Goal: Transaction & Acquisition: Purchase product/service

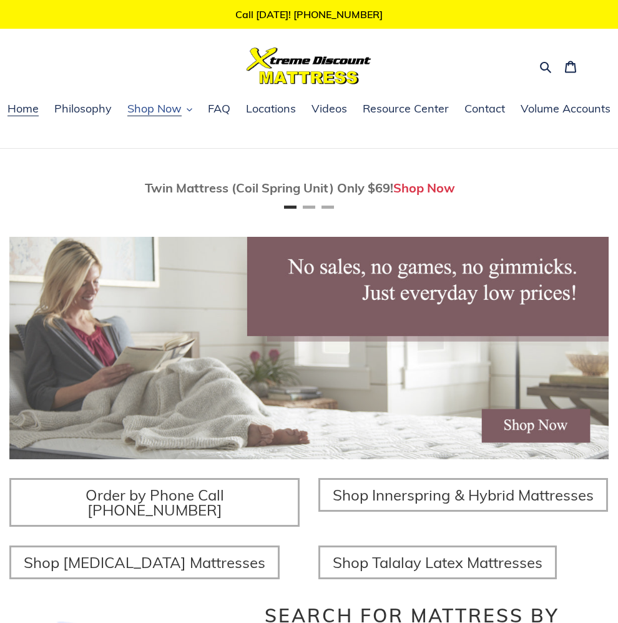
click at [148, 109] on span "Shop Now" at bounding box center [154, 108] width 54 height 15
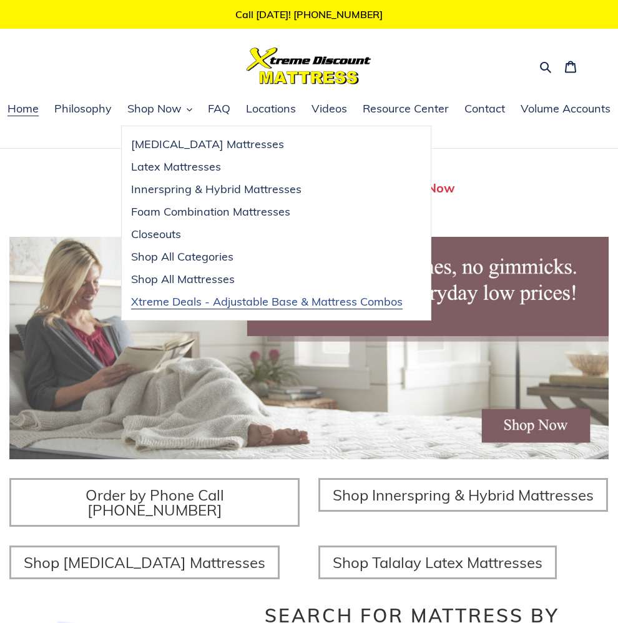
click at [189, 305] on span "Xtreme Deals - Adjustable Base & Mattress Combos" at bounding box center [267, 301] width 272 height 15
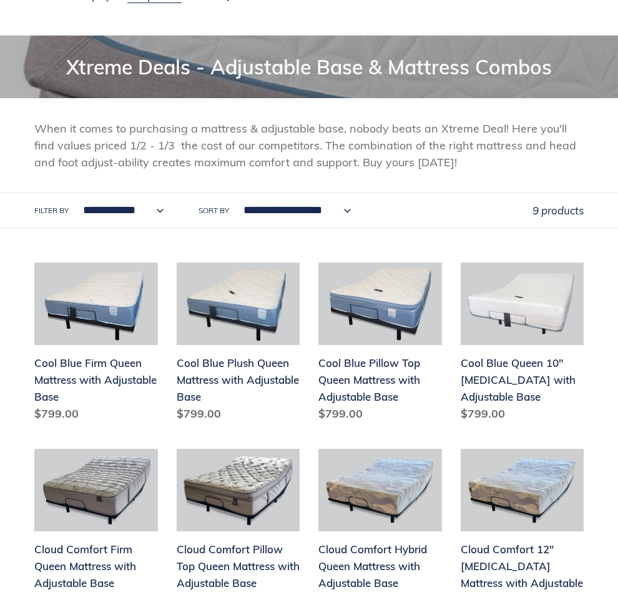
scroll to position [62, 0]
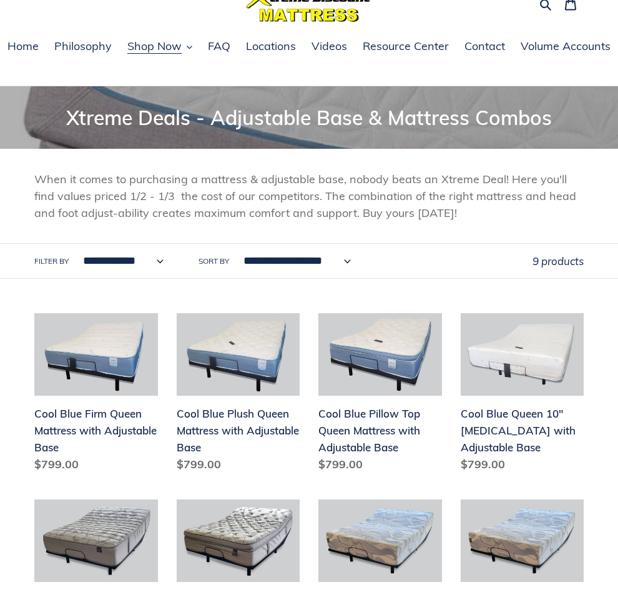
click at [159, 262] on select "**********" at bounding box center [120, 261] width 97 height 34
click at [418, 72] on nav "Home Philosophy Shop Now Memory Foam Mattresses Latex Mattresses Innerspring & …" at bounding box center [309, 61] width 618 height 49
click at [32, 47] on span "Home" at bounding box center [22, 46] width 31 height 15
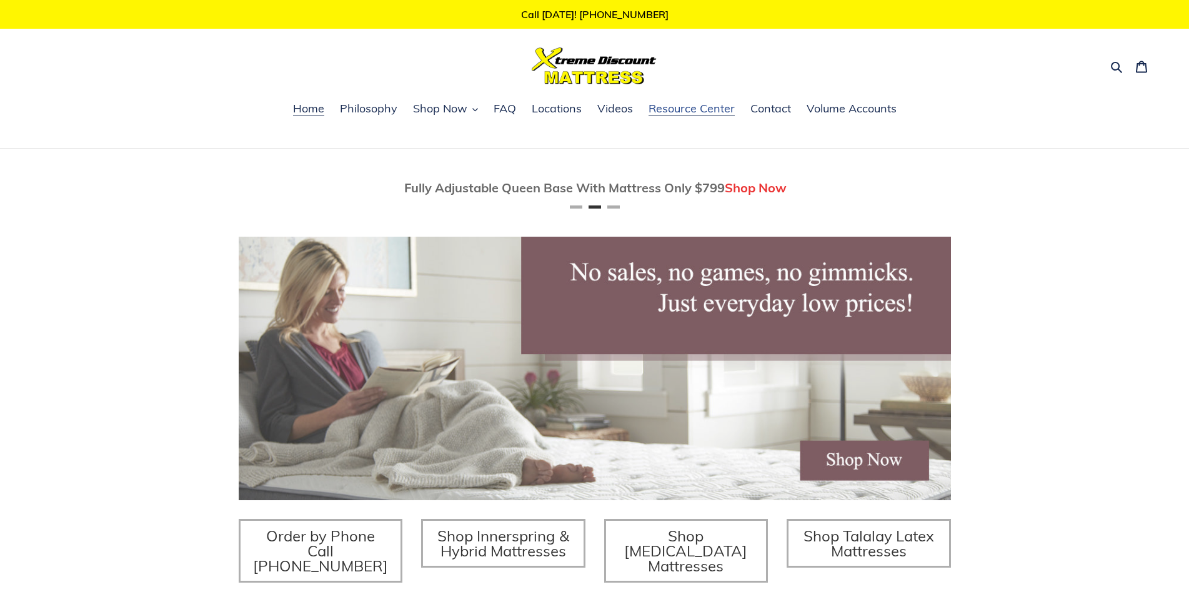
scroll to position [0, 712]
click at [712, 107] on span "Resource Center" at bounding box center [691, 108] width 86 height 15
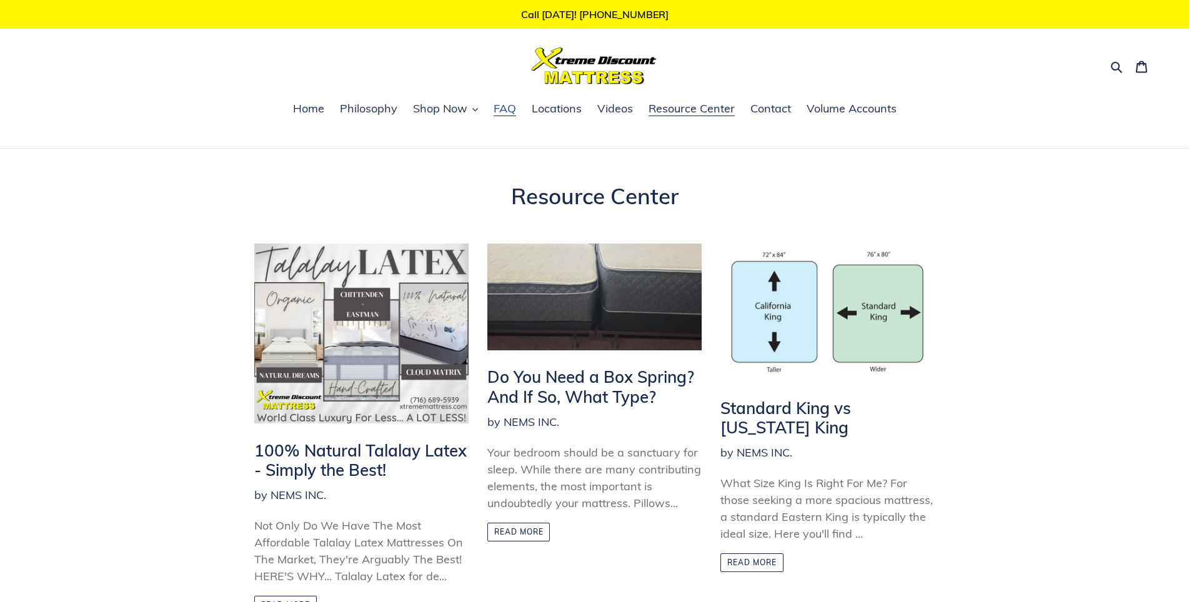
click at [507, 110] on span "FAQ" at bounding box center [505, 108] width 22 height 15
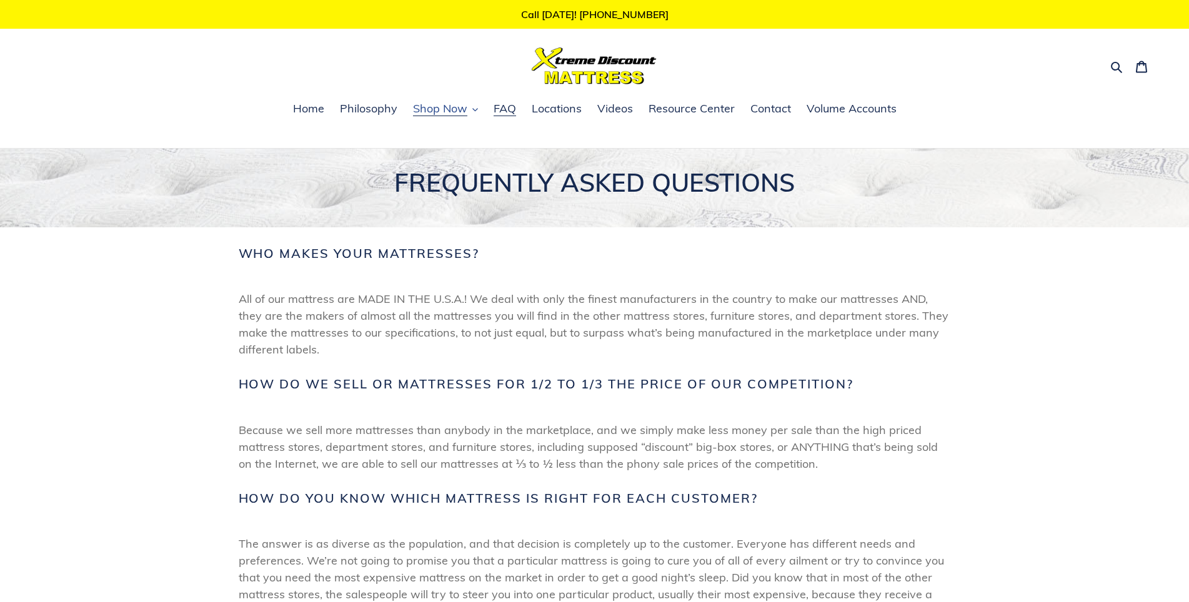
click at [477, 110] on icon "button" at bounding box center [474, 110] width 5 height 3
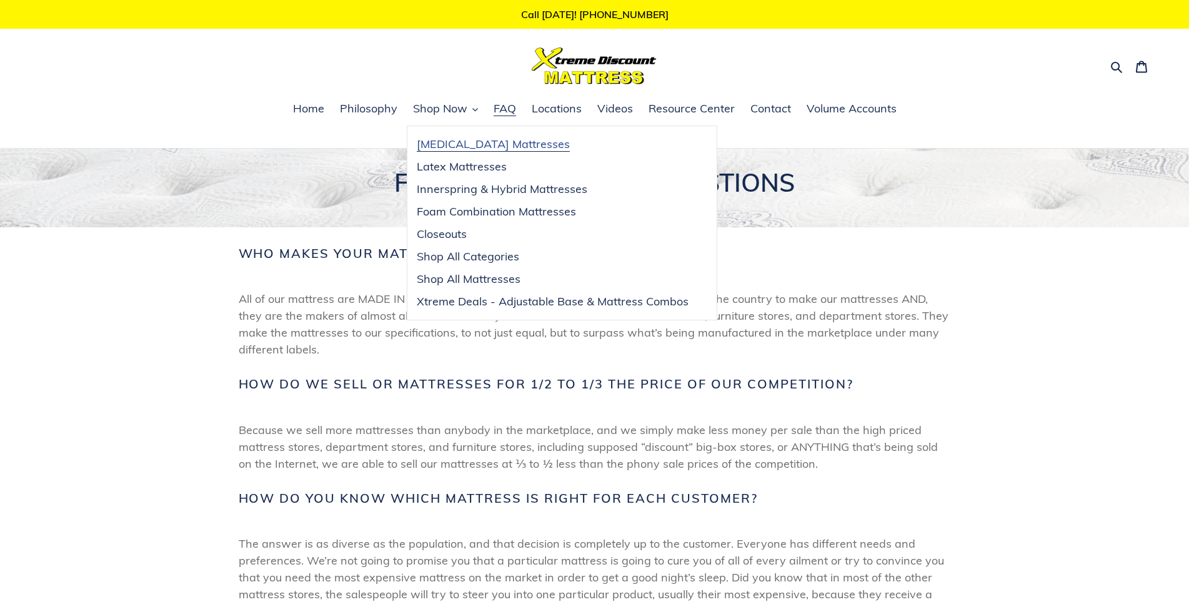
click at [489, 141] on span "[MEDICAL_DATA] Mattresses" at bounding box center [493, 144] width 153 height 15
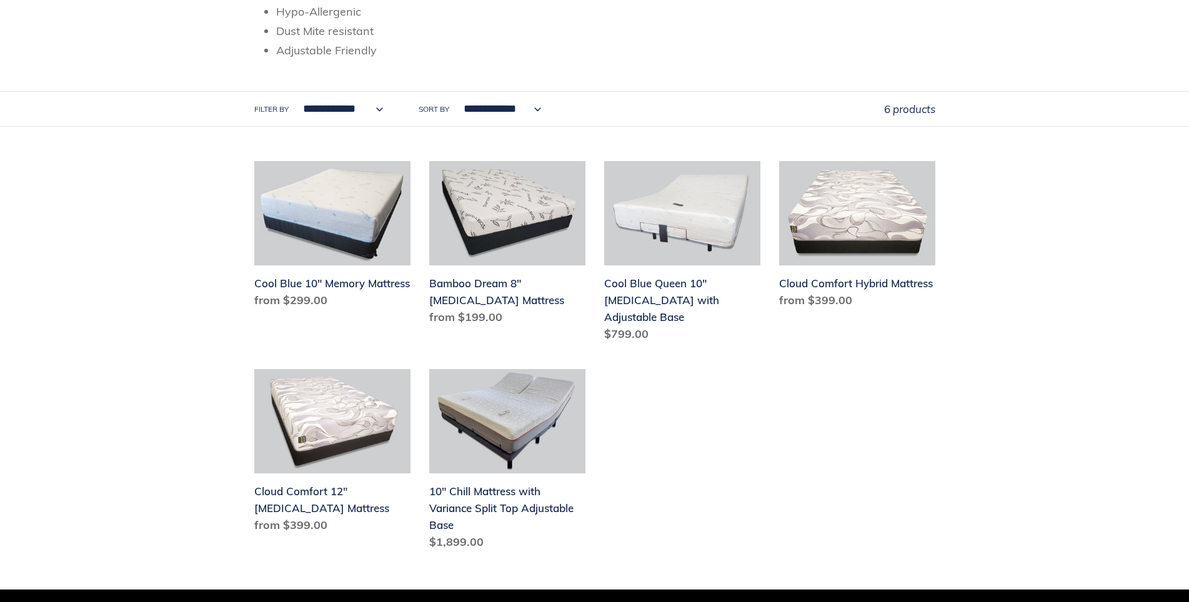
scroll to position [500, 0]
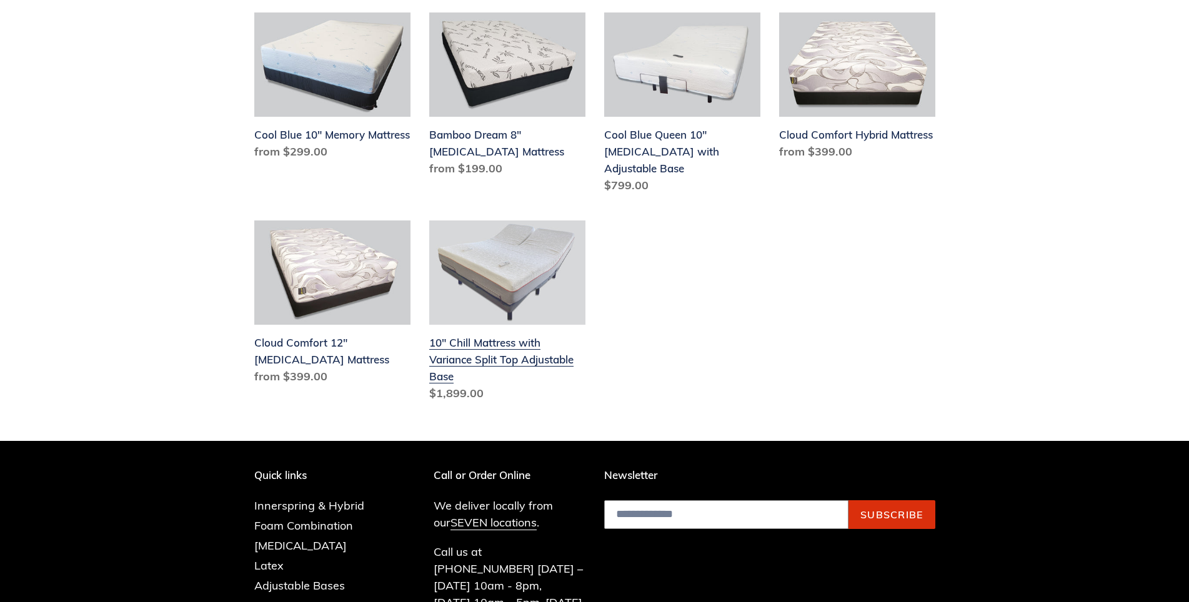
click at [469, 323] on link "10" Chill Mattress with Variance Split Top Adjustable Base" at bounding box center [507, 314] width 156 height 186
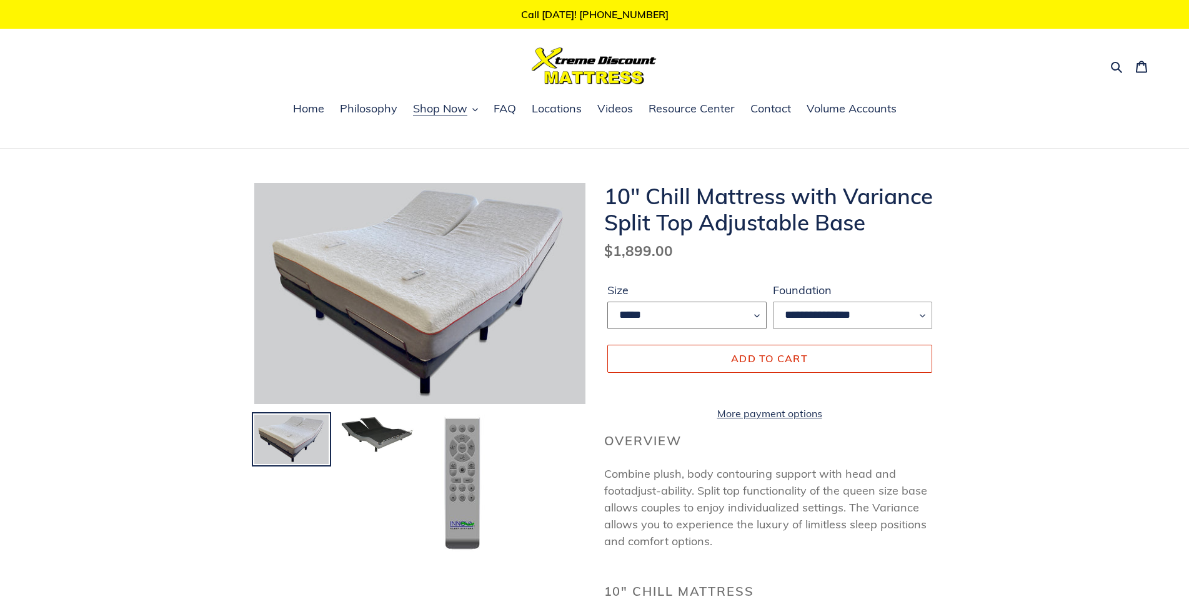
click at [757, 314] on select "*****" at bounding box center [686, 315] width 159 height 27
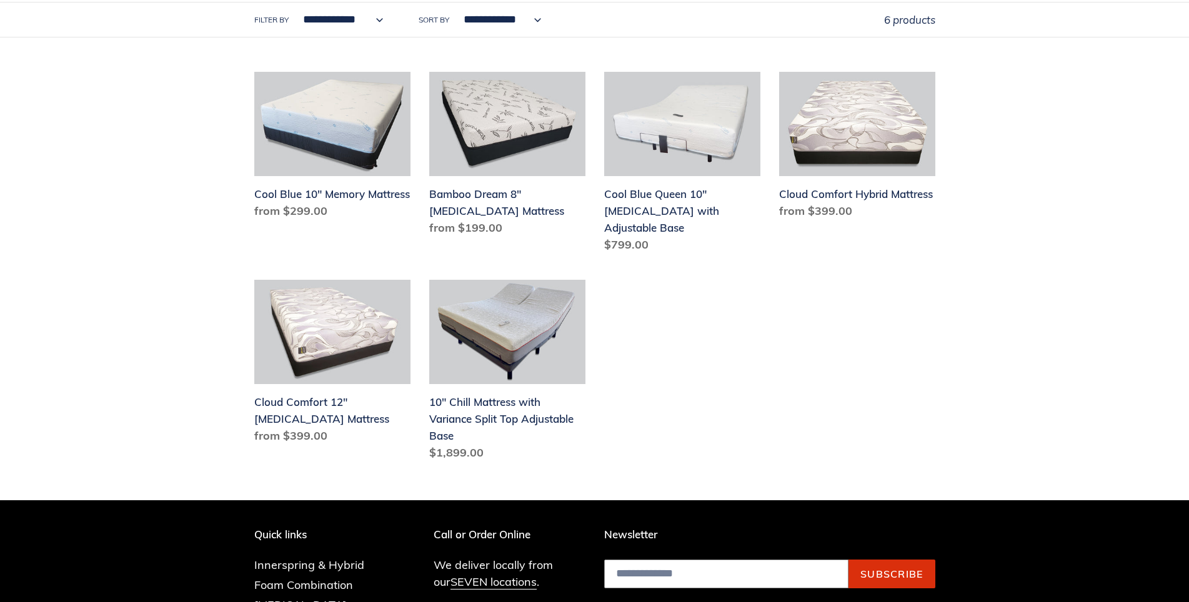
scroll to position [437, 0]
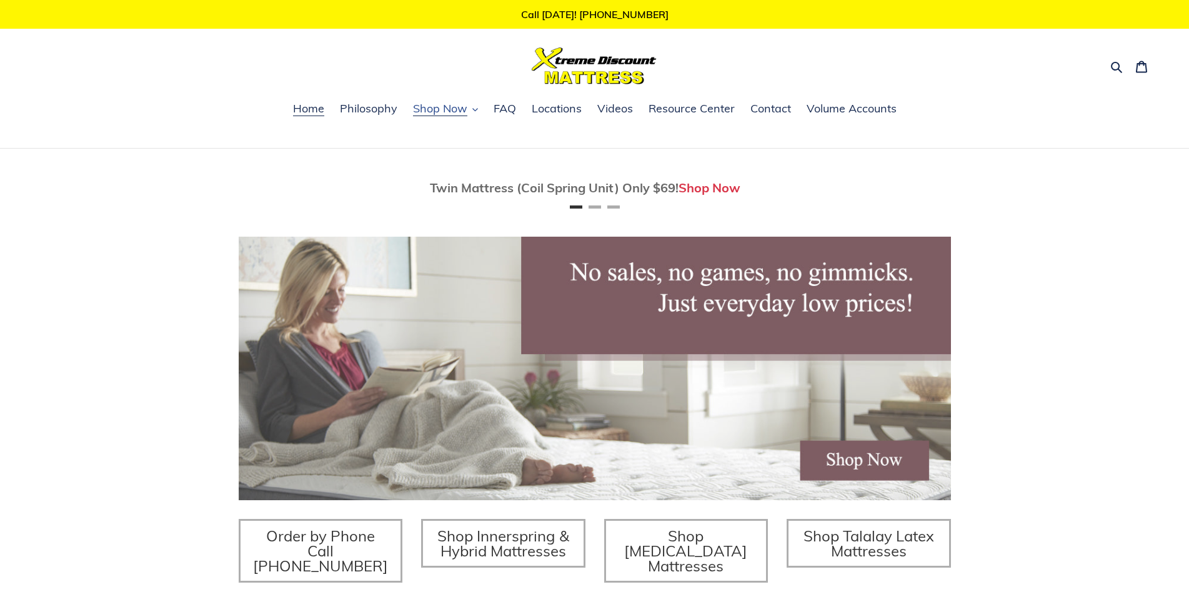
click at [474, 112] on icon "button" at bounding box center [475, 110] width 6 height 6
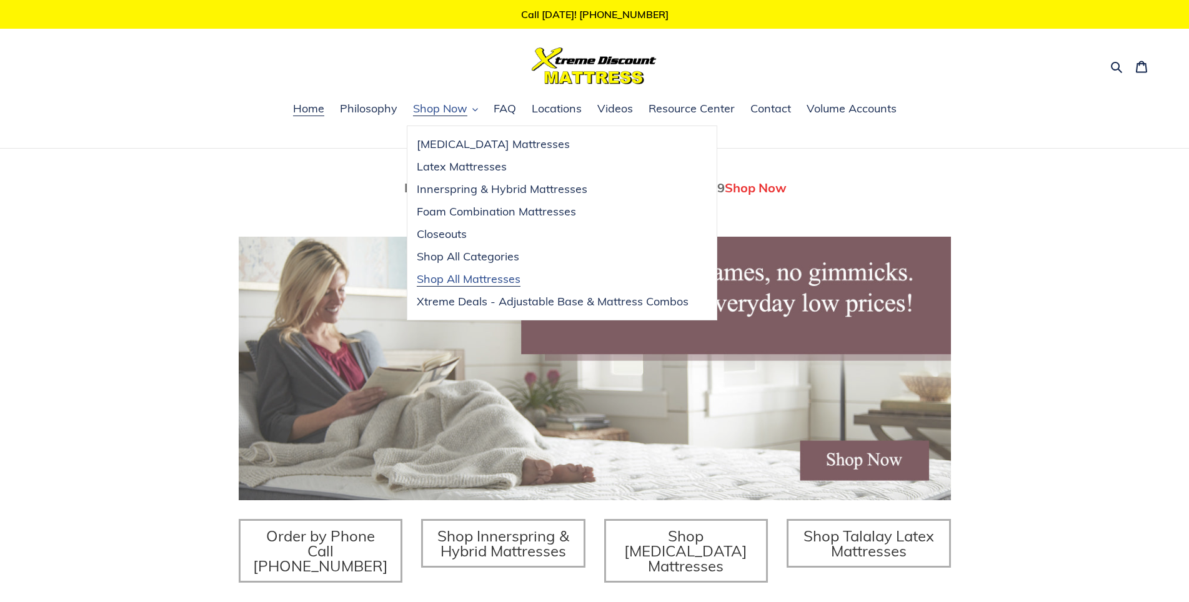
scroll to position [0, 712]
click at [439, 236] on span "Closeouts" at bounding box center [442, 234] width 50 height 15
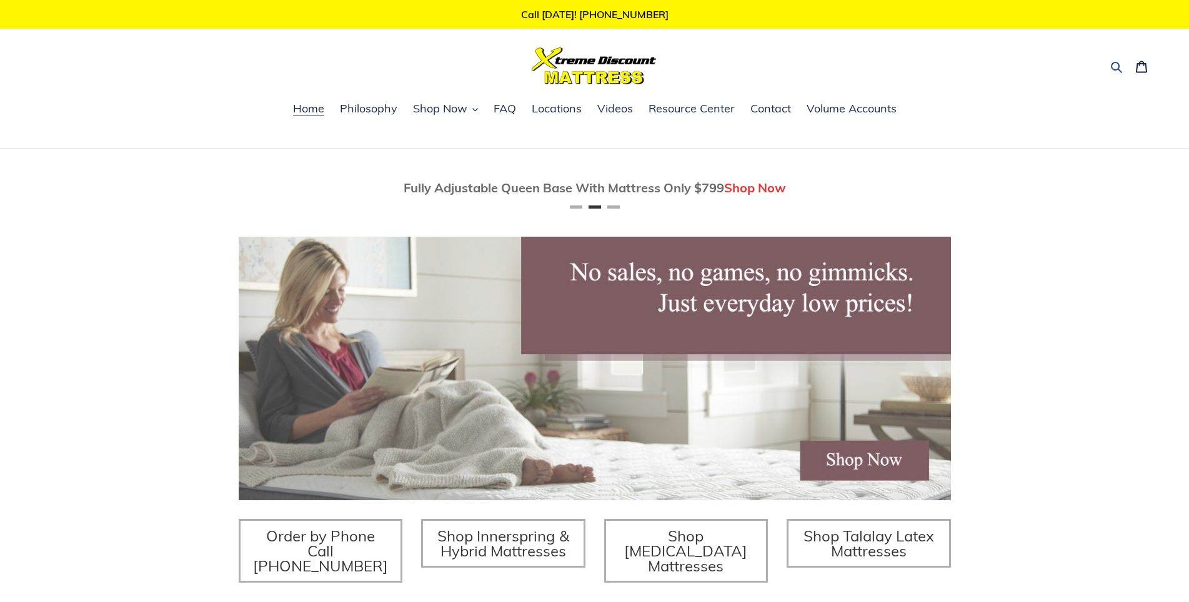
click at [1114, 68] on icon "button" at bounding box center [1116, 67] width 12 height 12
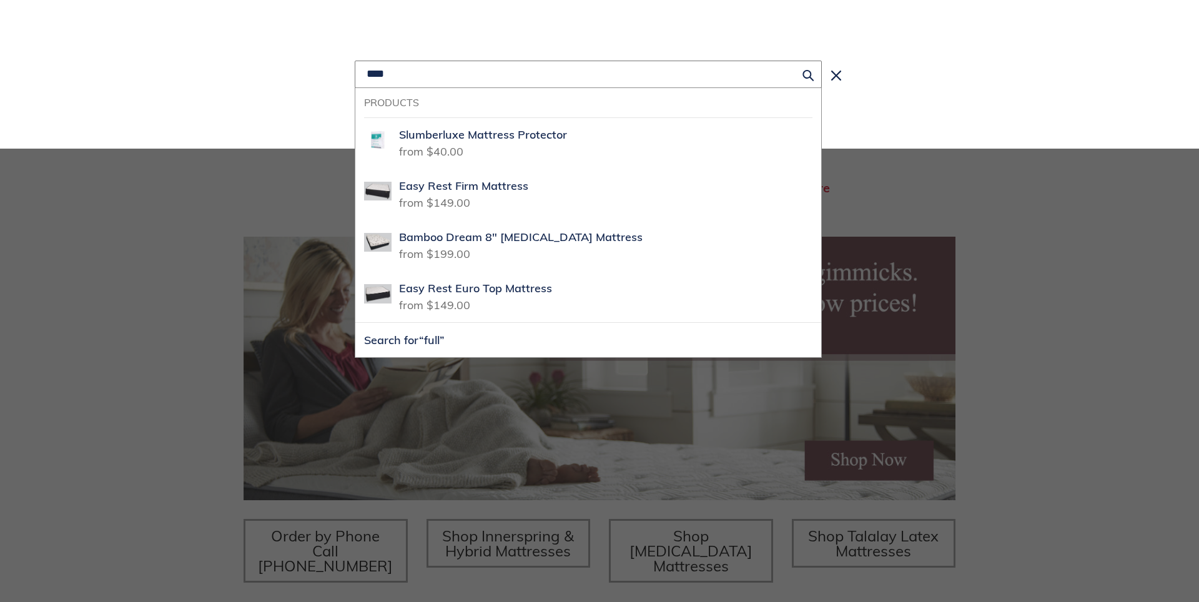
type input "****"
click at [355, 323] on button "Search for “full”" at bounding box center [588, 340] width 466 height 34
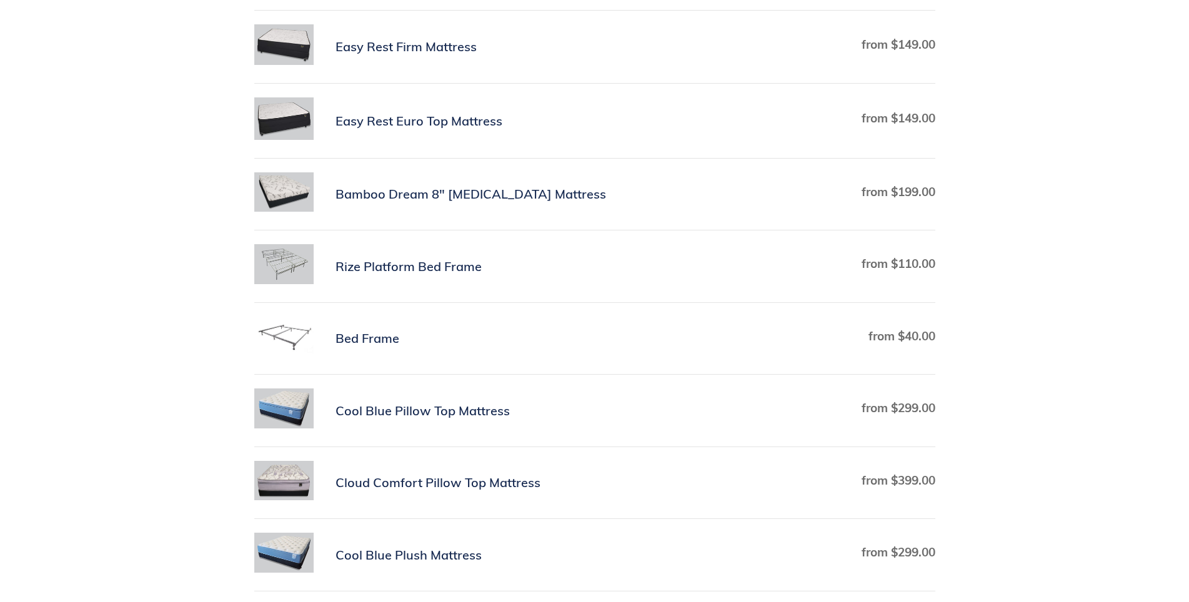
scroll to position [500, 0]
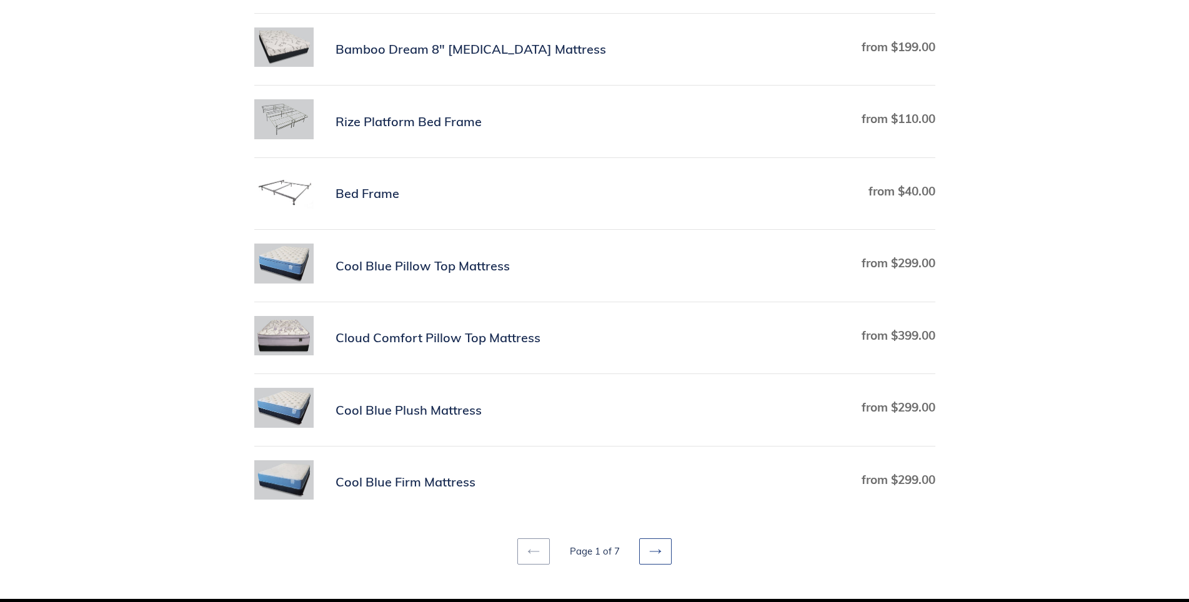
click at [654, 549] on icon at bounding box center [655, 551] width 12 height 12
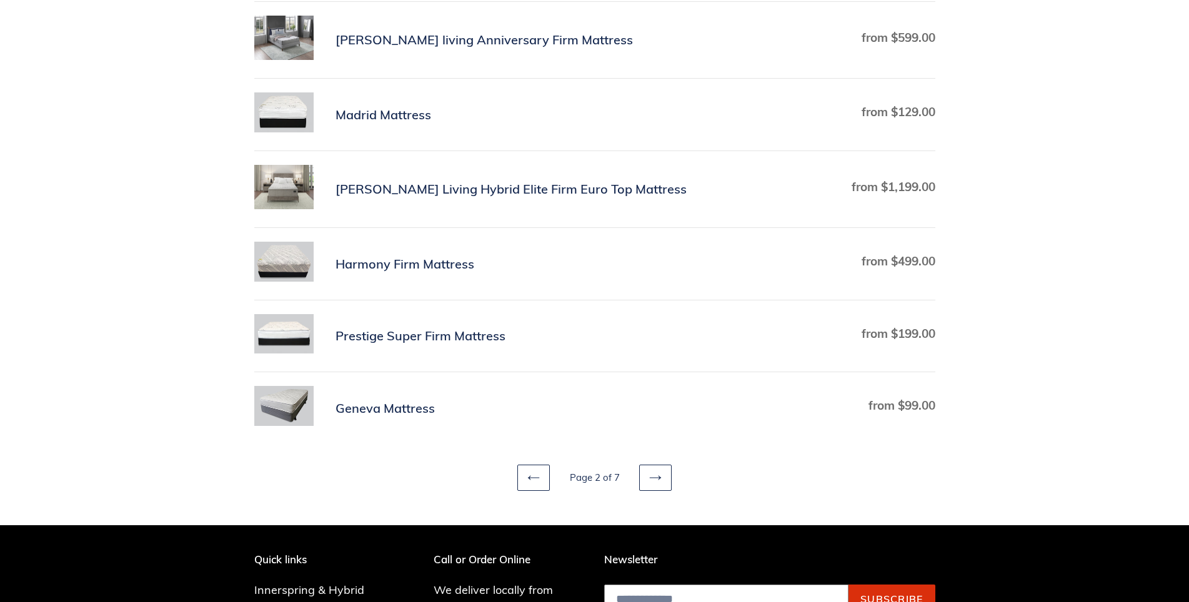
scroll to position [625, 0]
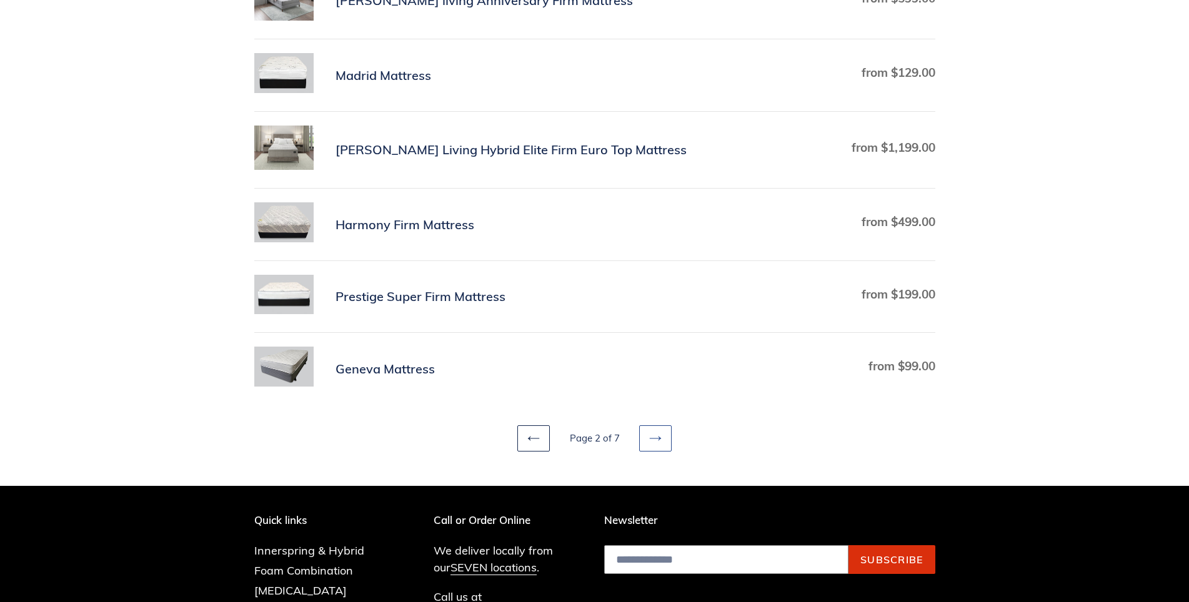
click at [658, 441] on icon at bounding box center [655, 438] width 12 height 12
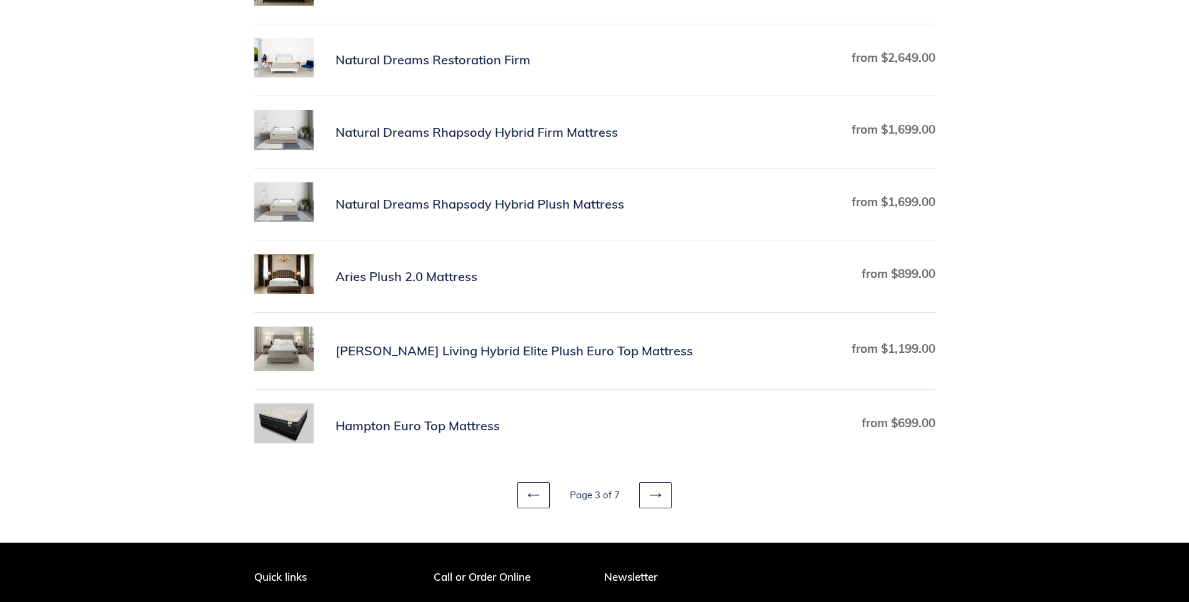
scroll to position [562, 0]
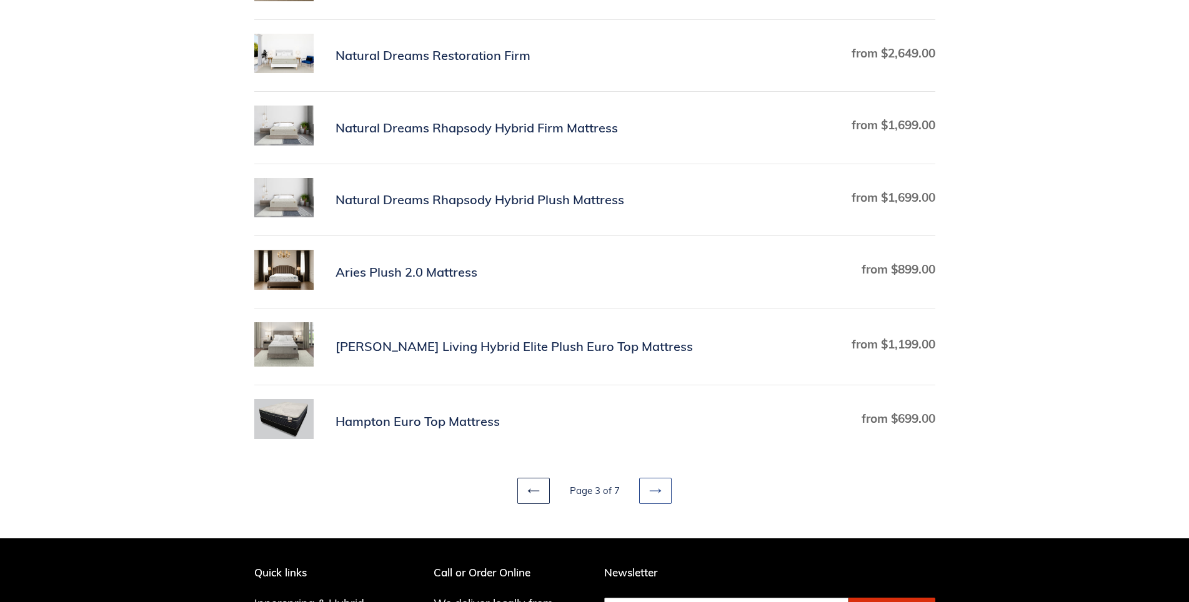
click at [650, 492] on icon at bounding box center [655, 491] width 12 height 12
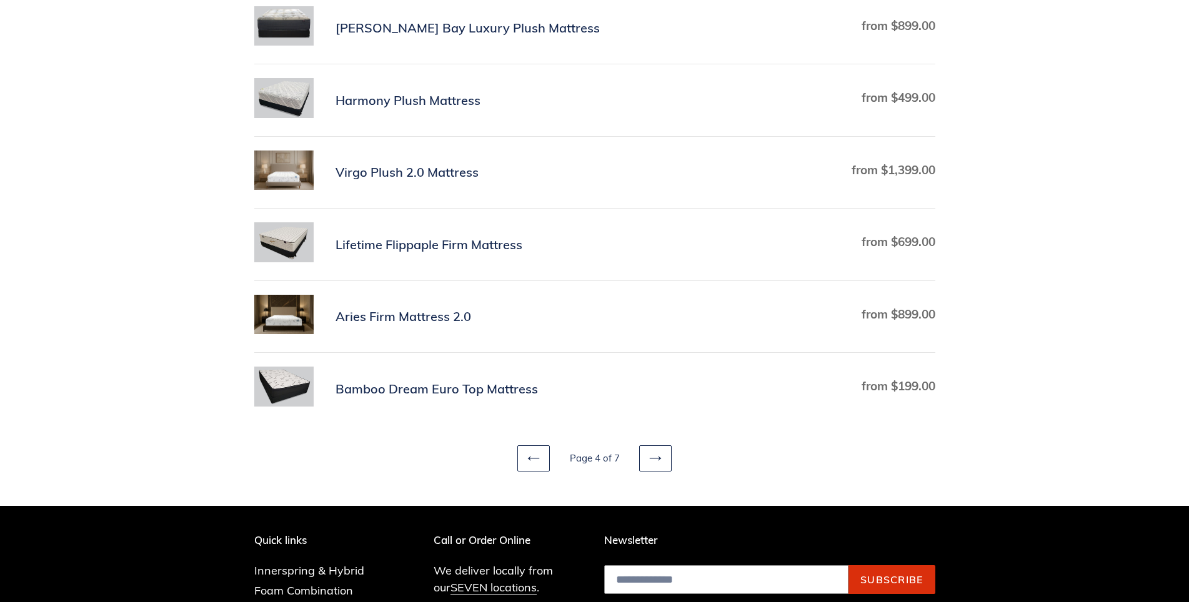
scroll to position [625, 0]
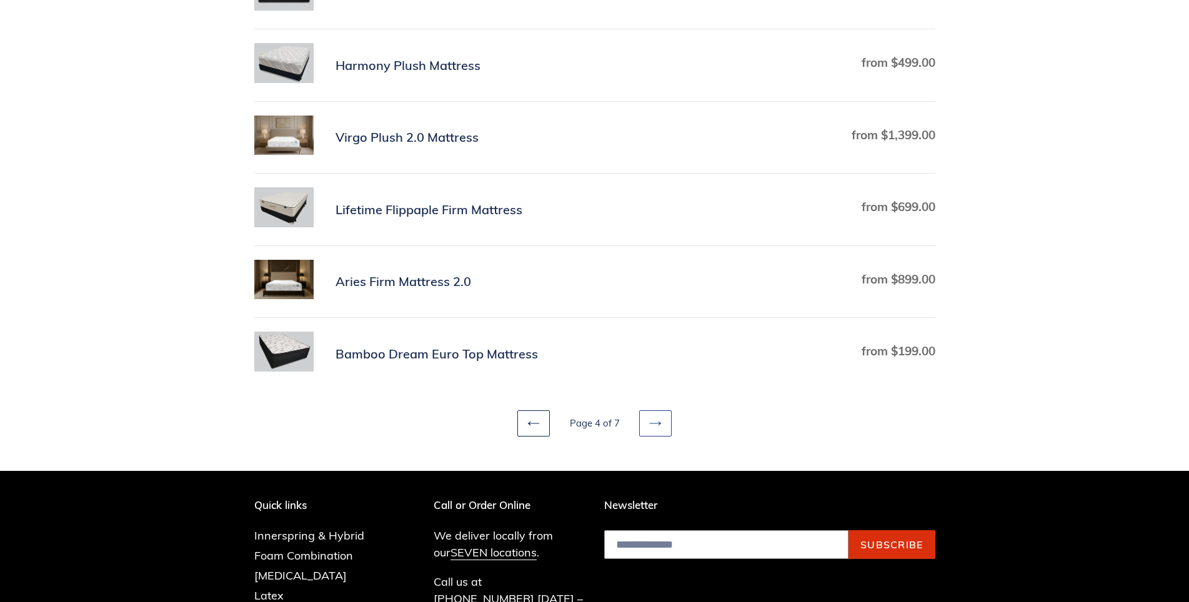
click at [653, 424] on icon at bounding box center [655, 423] width 11 height 4
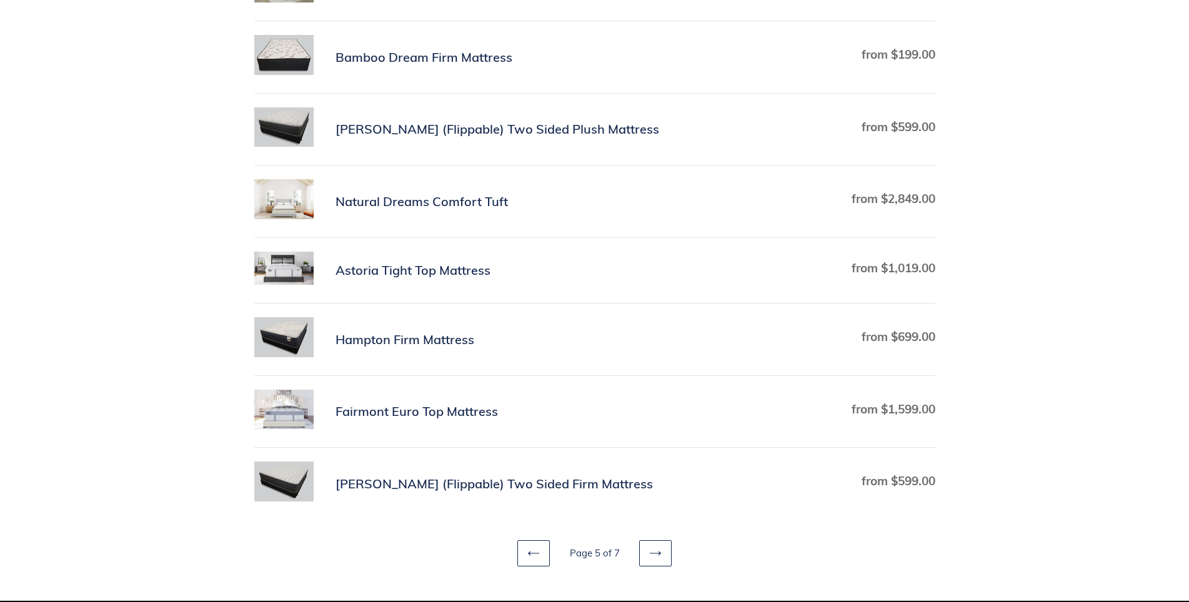
scroll to position [625, 0]
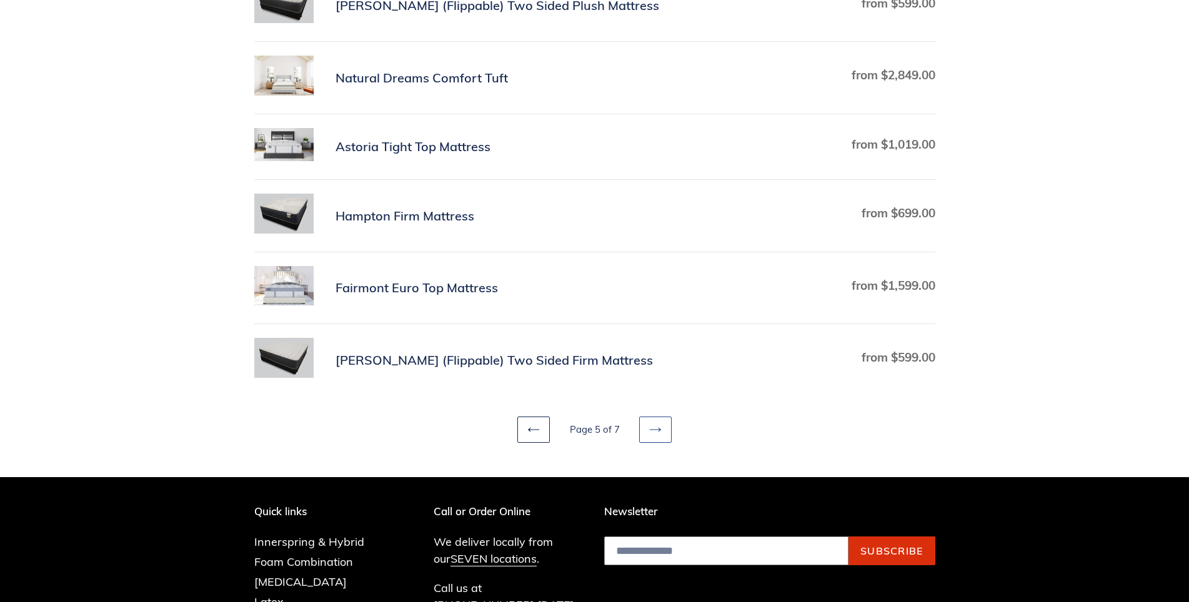
click at [652, 430] on icon at bounding box center [655, 430] width 12 height 12
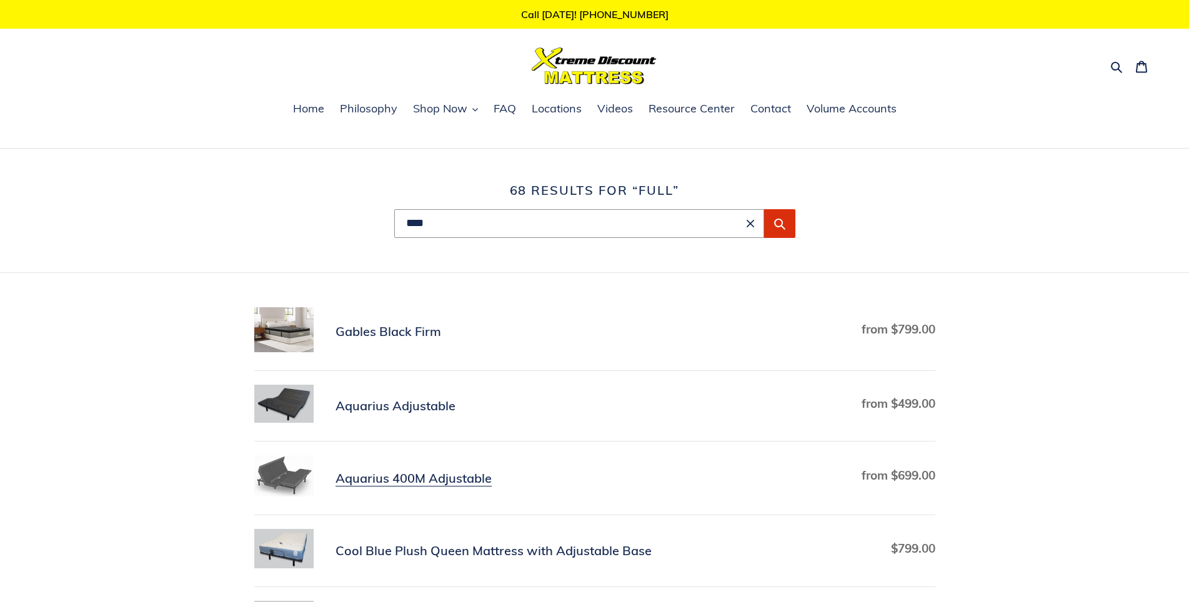
click at [396, 480] on link "Aquarius 400M Adjustable" at bounding box center [594, 478] width 681 height 46
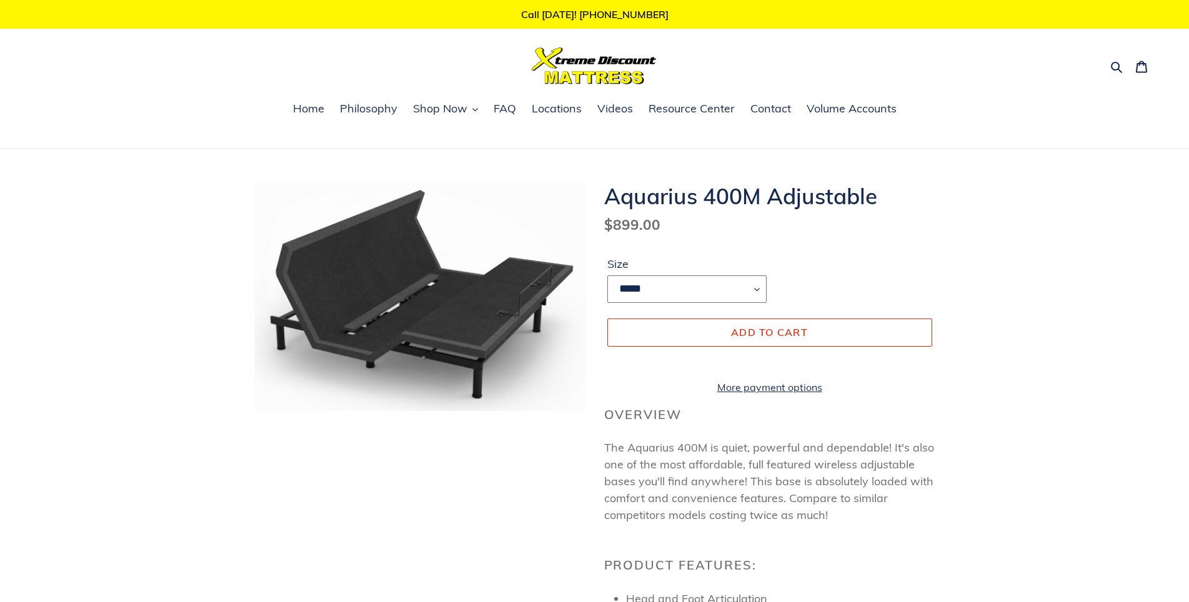
click at [757, 290] on select "***** **** *******" at bounding box center [686, 288] width 159 height 27
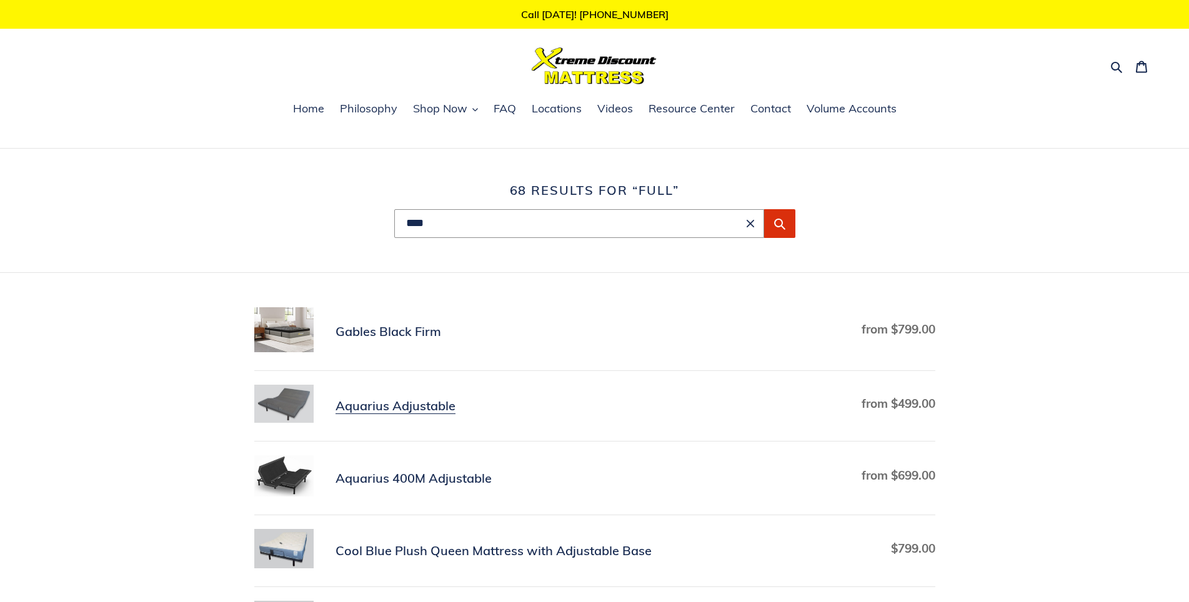
click at [404, 405] on link "Aquarius Adjustable" at bounding box center [594, 406] width 681 height 43
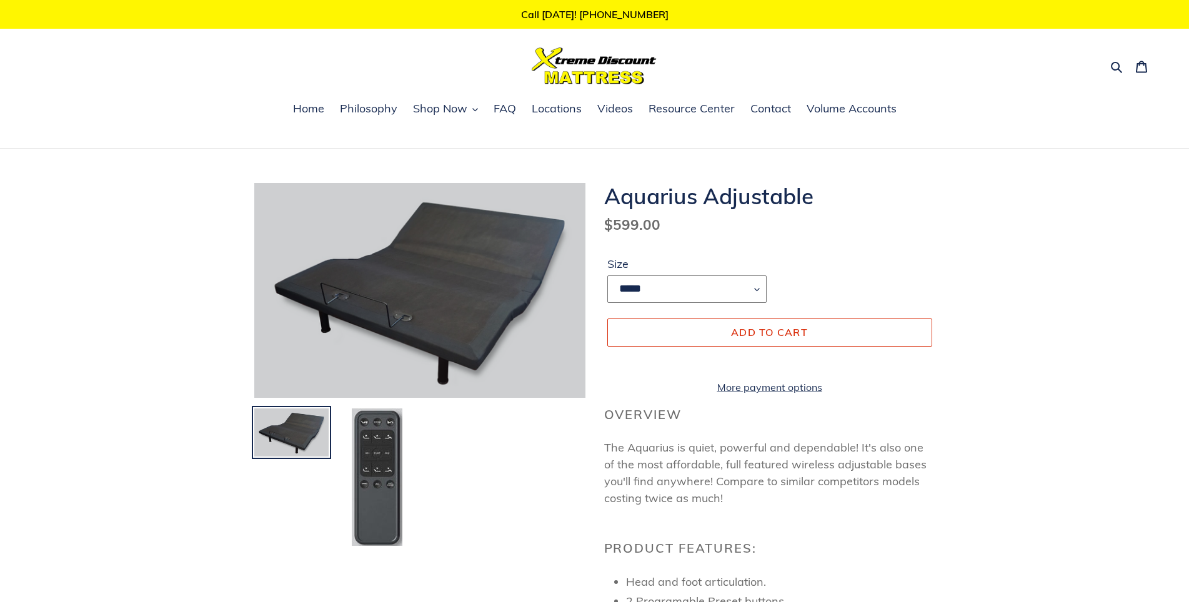
click at [755, 288] on select "***** **** *******" at bounding box center [686, 288] width 159 height 27
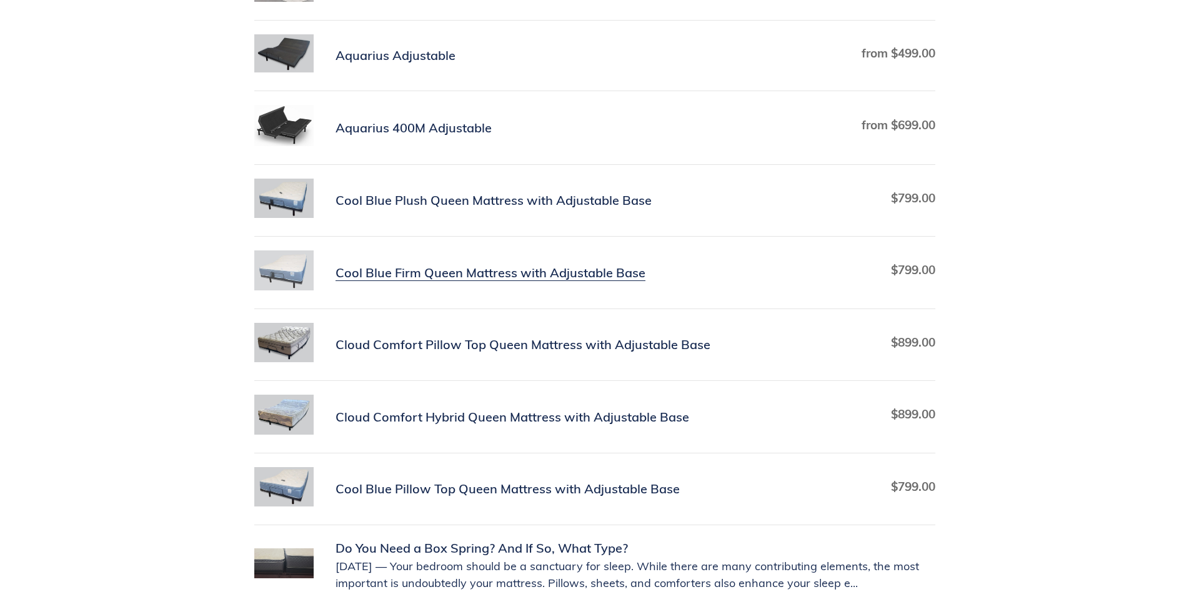
scroll to position [375, 0]
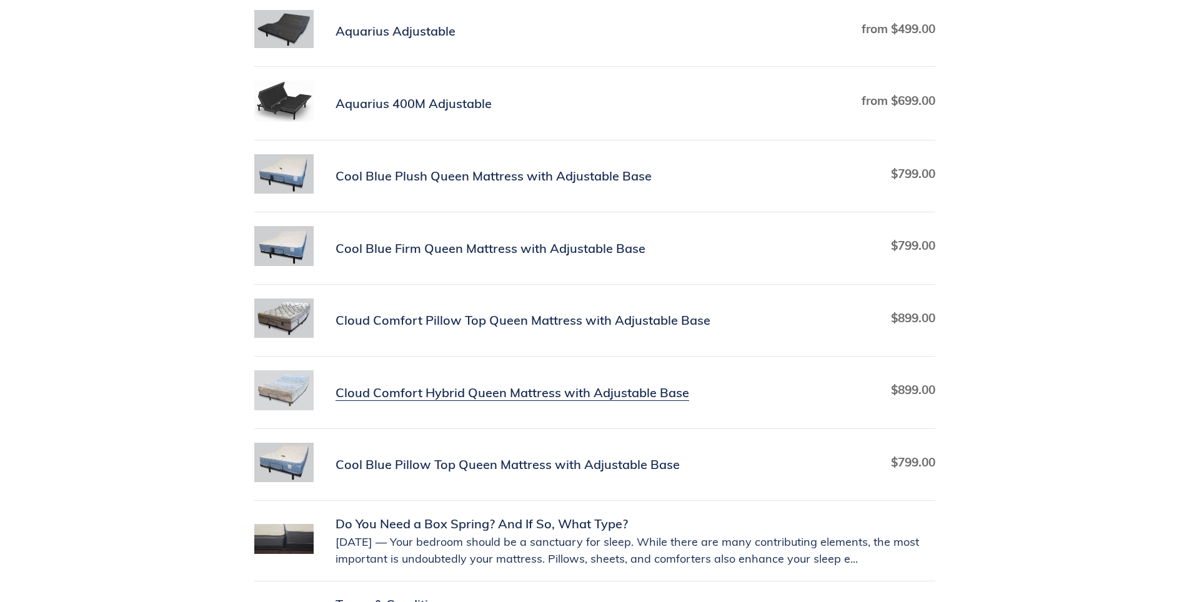
click at [508, 395] on link "Cloud Comfort Hybrid Queen Mattress with Adjustable Base" at bounding box center [594, 392] width 681 height 44
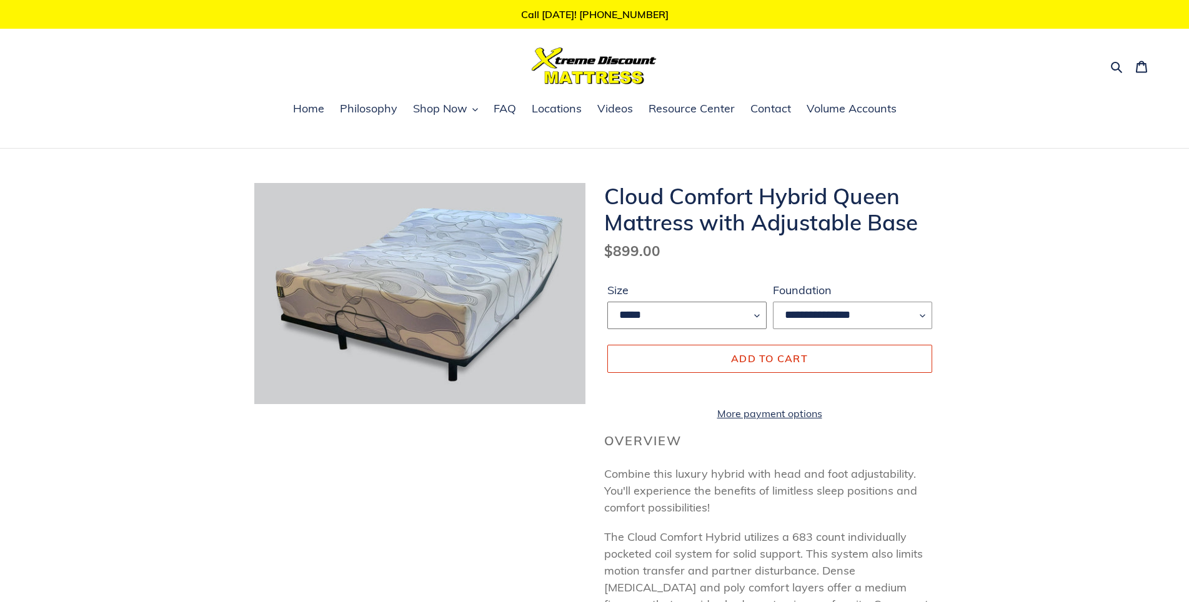
click at [758, 313] on select "*****" at bounding box center [686, 315] width 159 height 27
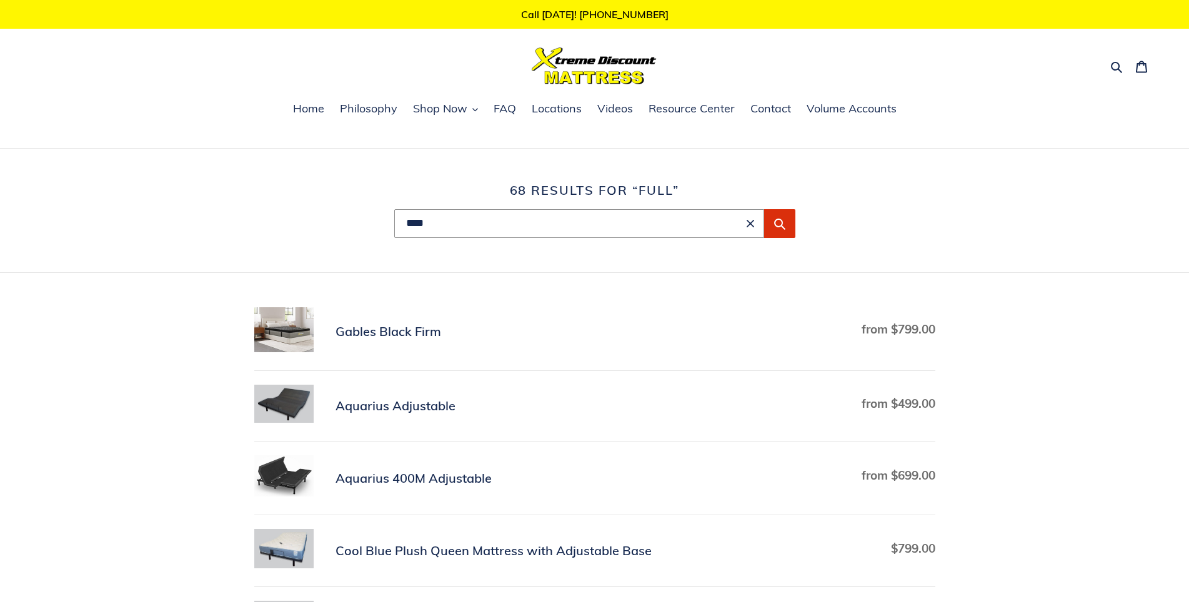
scroll to position [375, 0]
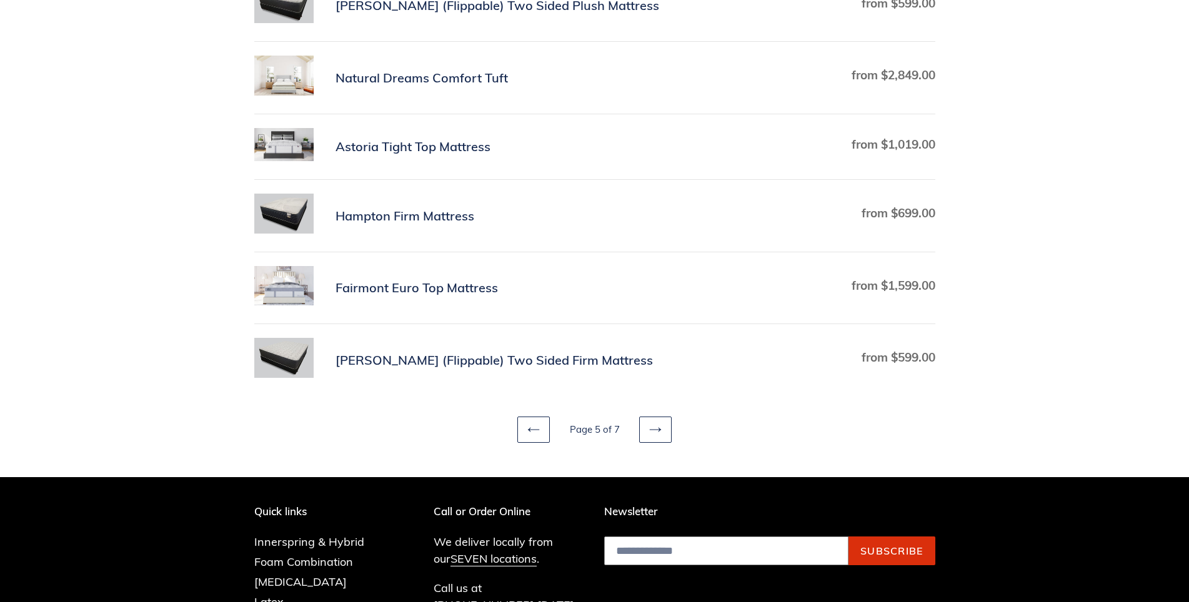
scroll to position [625, 0]
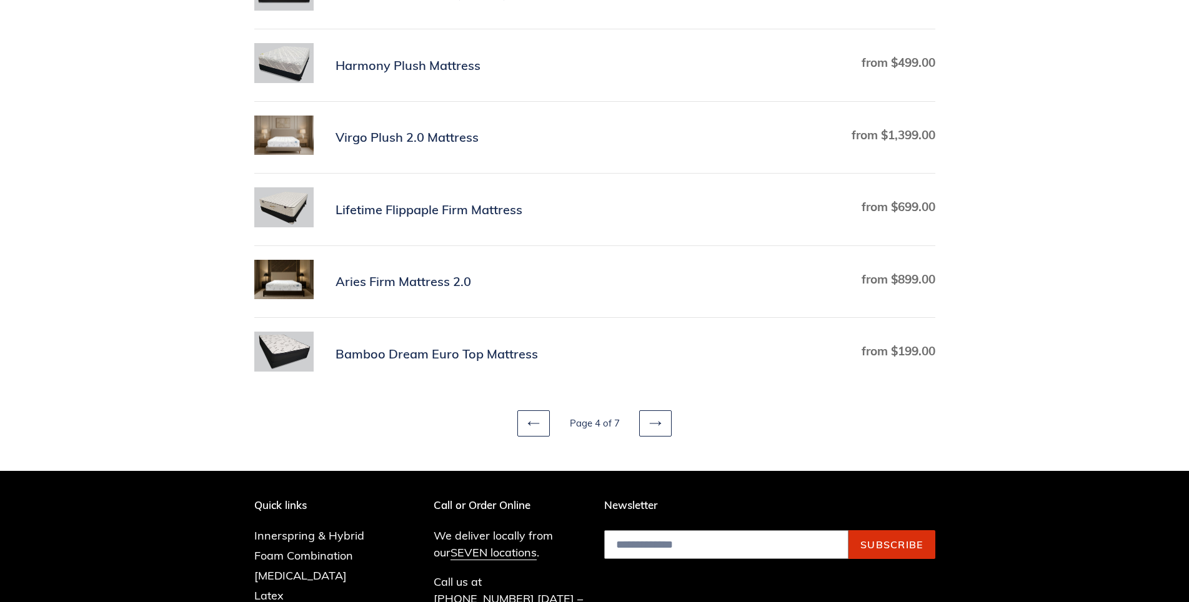
scroll to position [625, 0]
click at [655, 421] on icon at bounding box center [655, 423] width 12 height 12
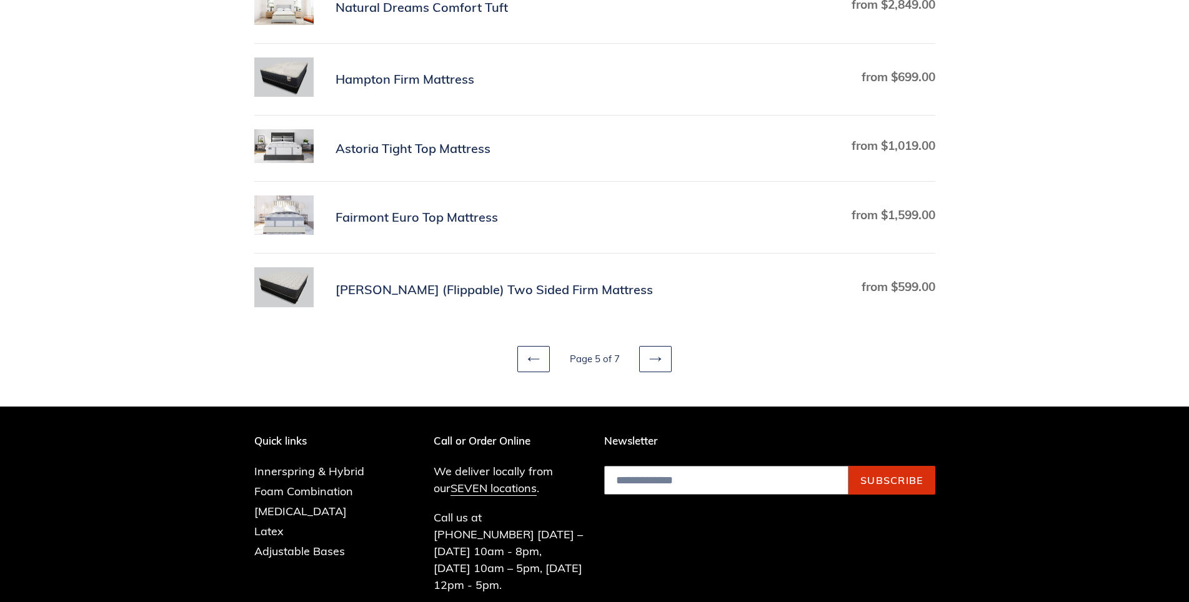
scroll to position [750, 0]
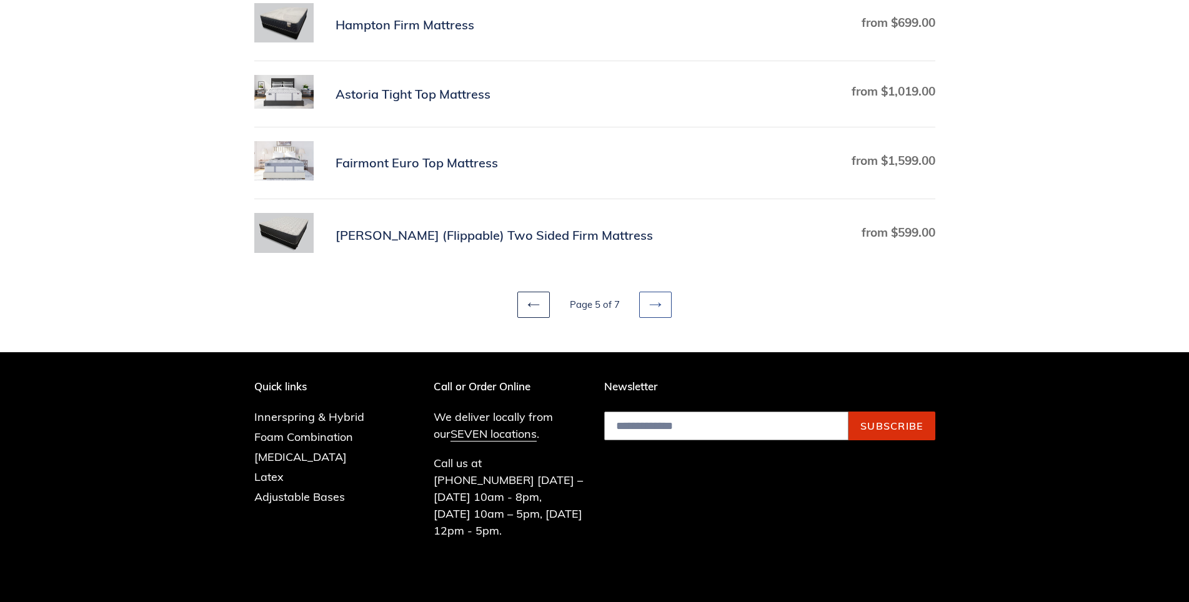
click at [647, 300] on link "Next page" at bounding box center [655, 305] width 32 height 26
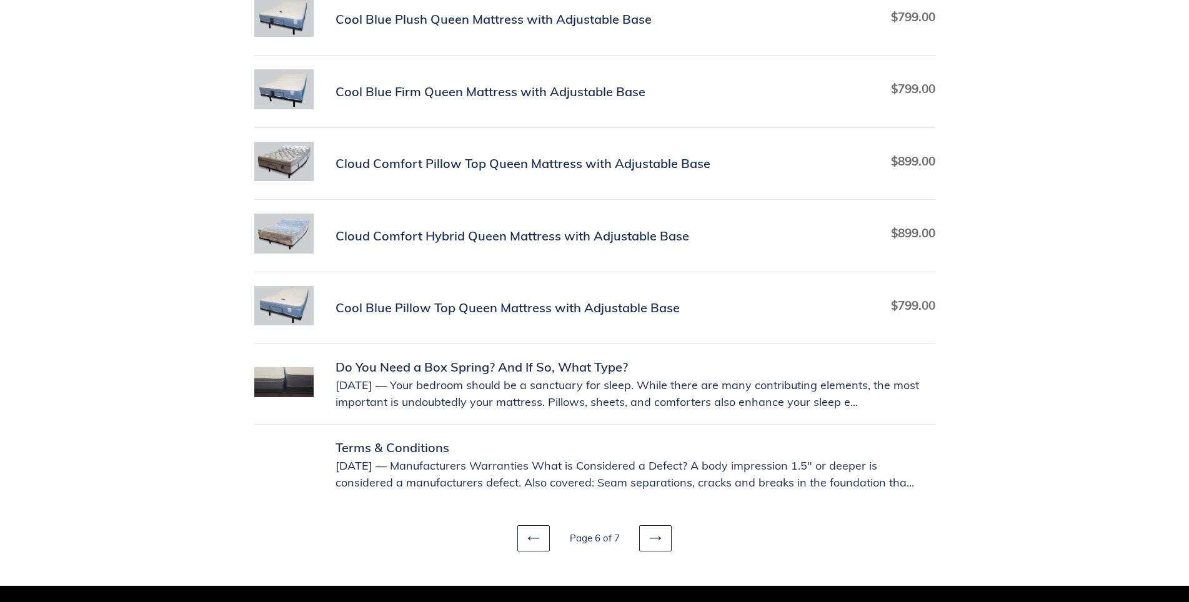
scroll to position [687, 0]
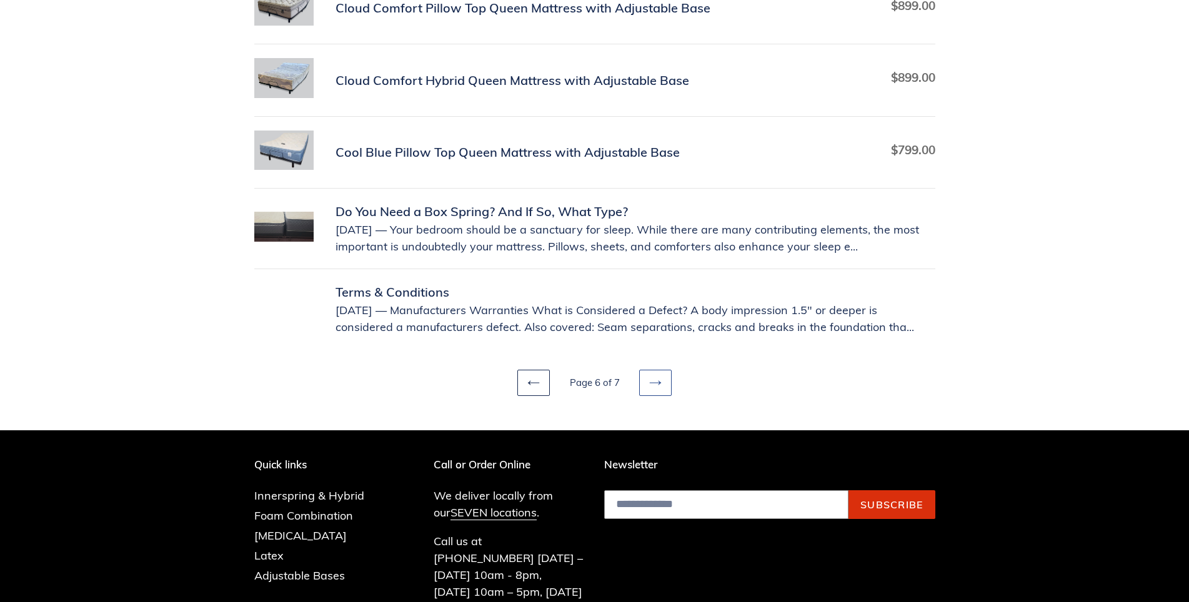
click at [655, 381] on icon at bounding box center [655, 383] width 12 height 12
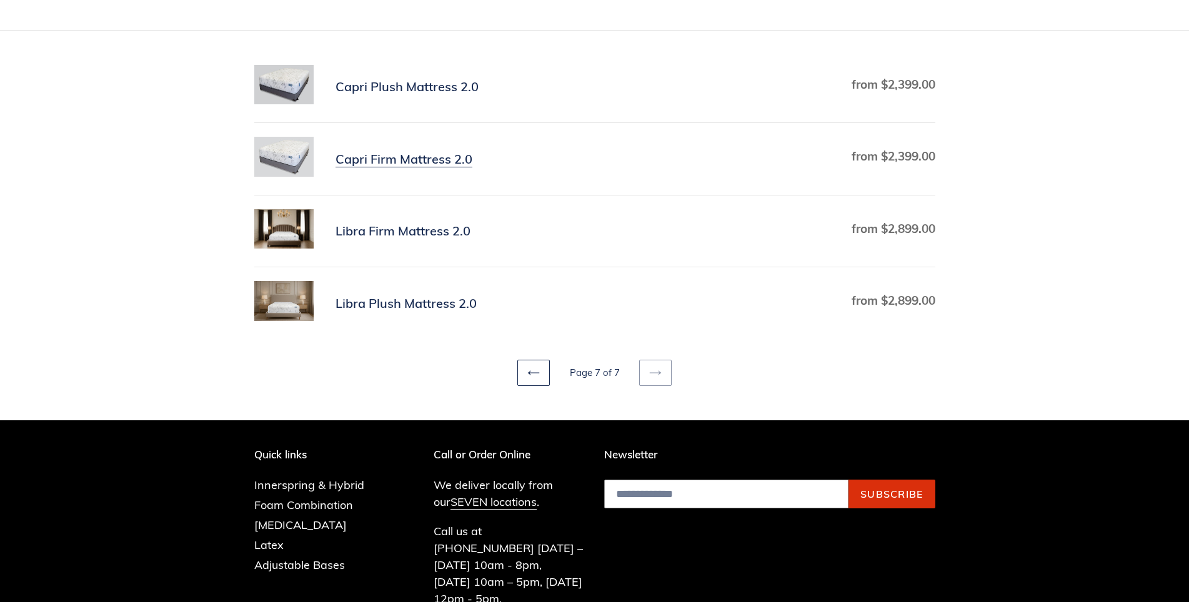
scroll to position [250, 0]
